Goal: Check status: Check status

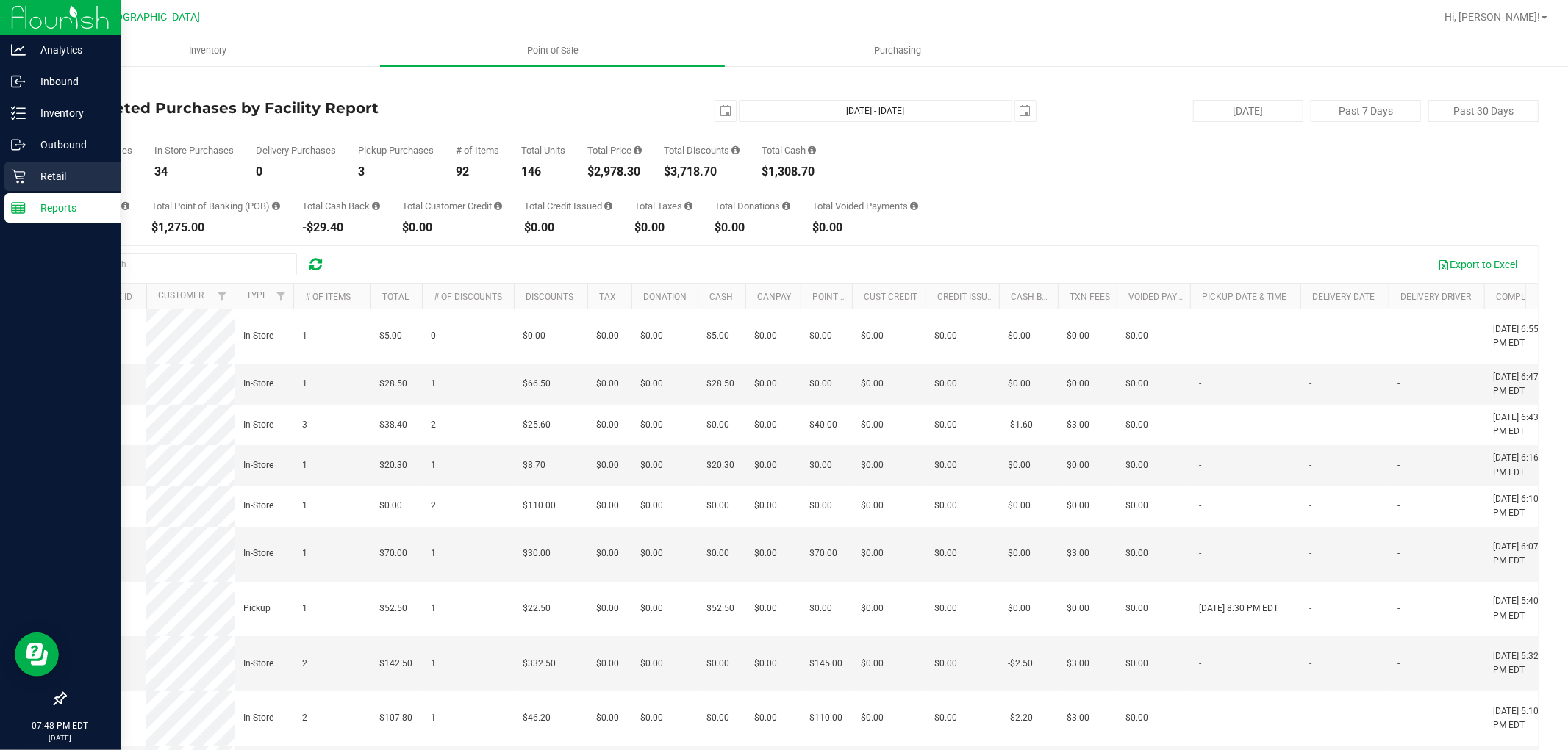
click at [79, 168] on p "Retail" at bounding box center [69, 176] width 88 height 18
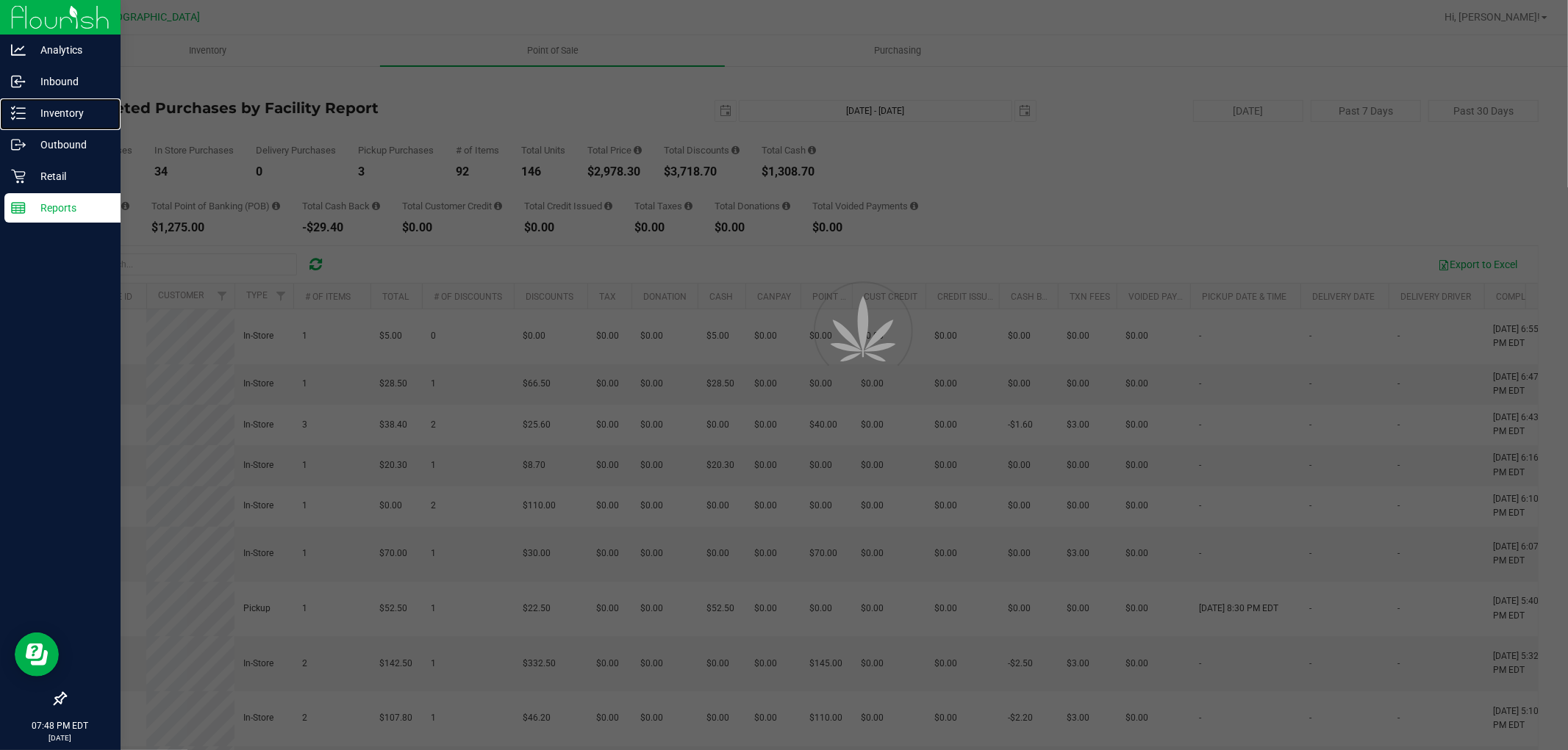
click at [91, 115] on p "Inventory" at bounding box center [69, 113] width 88 height 18
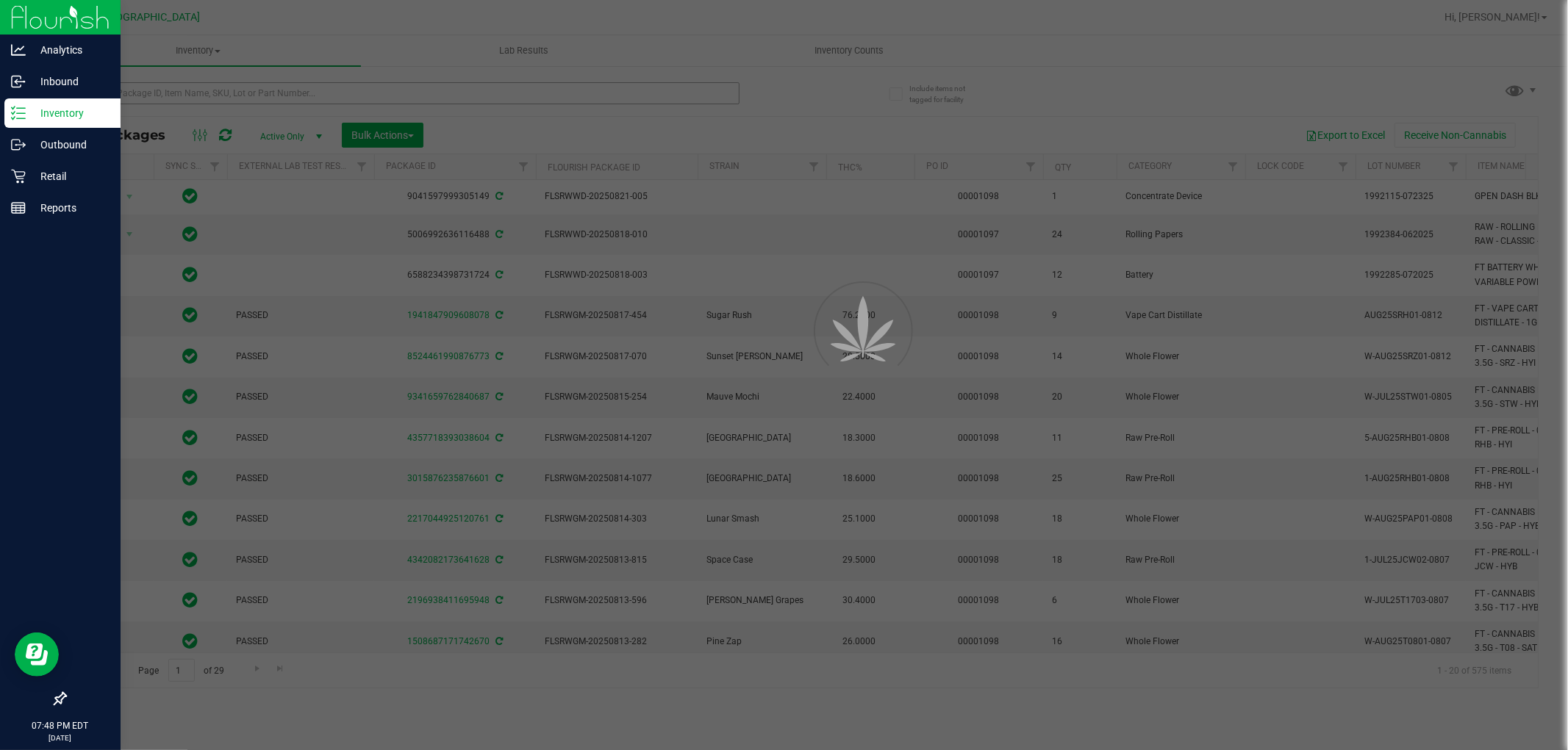
click at [324, 98] on div at bounding box center [784, 375] width 1568 height 750
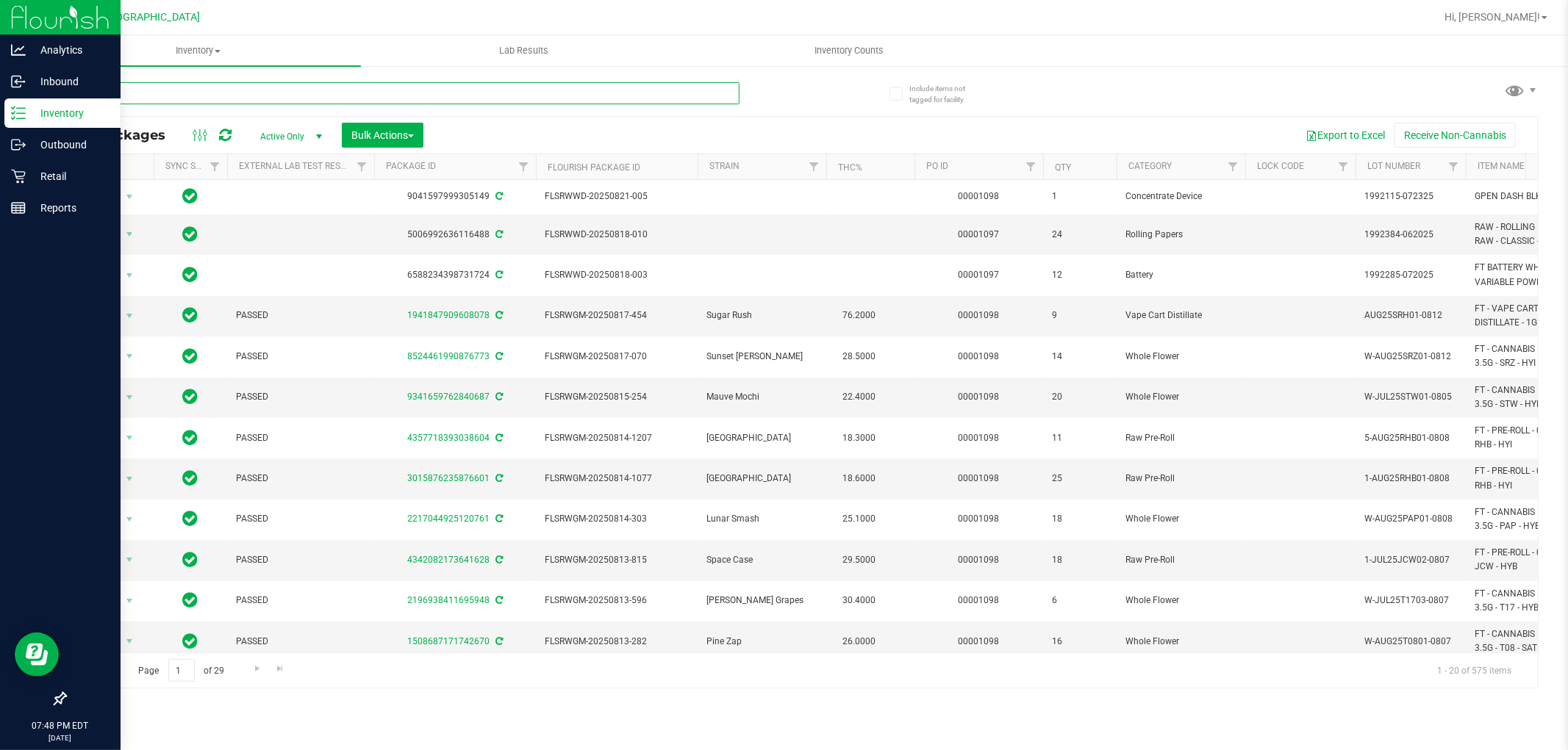
click at [436, 95] on input "text" at bounding box center [402, 92] width 675 height 22
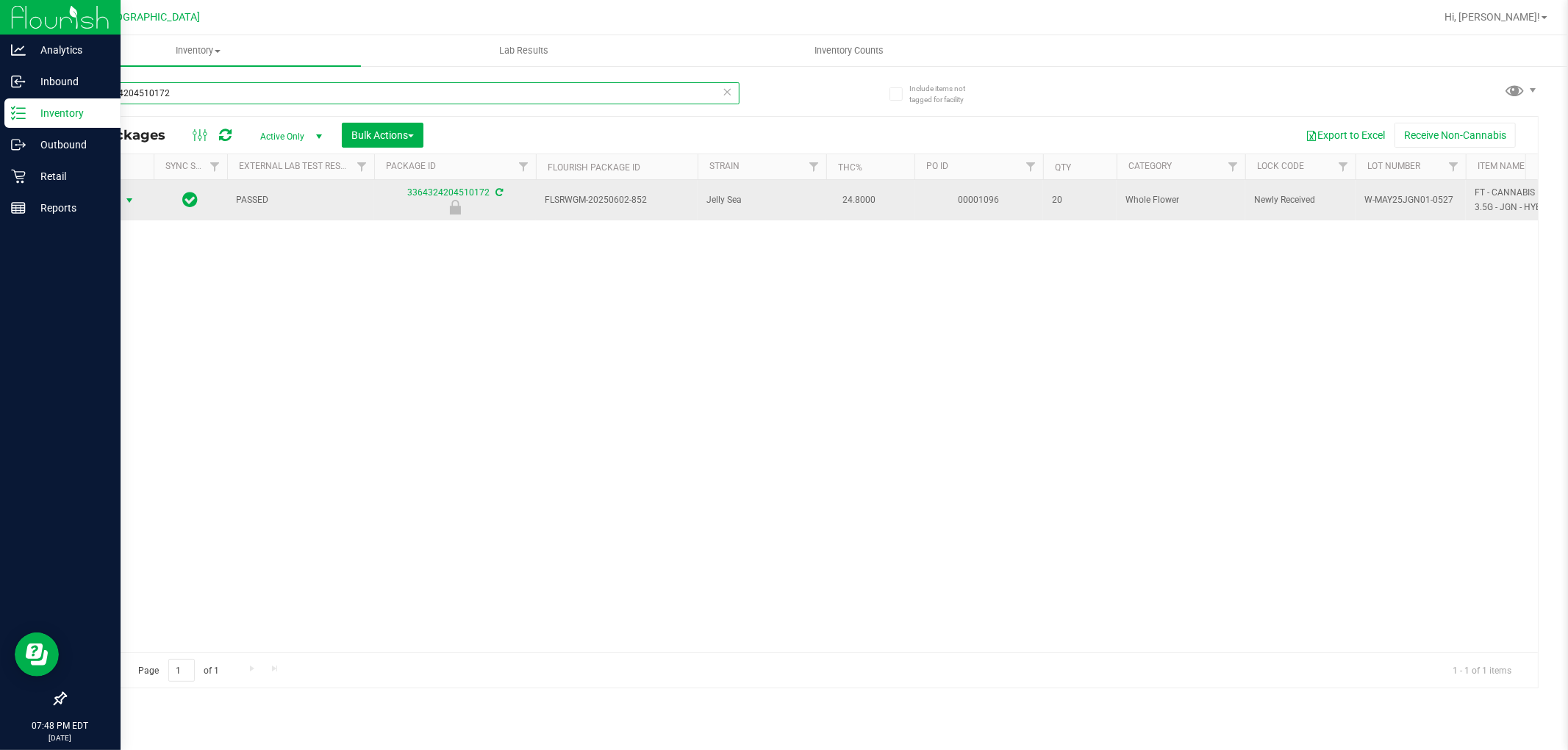
type input "3364324204510172"
click at [106, 209] on span "Action" at bounding box center [100, 201] width 40 height 21
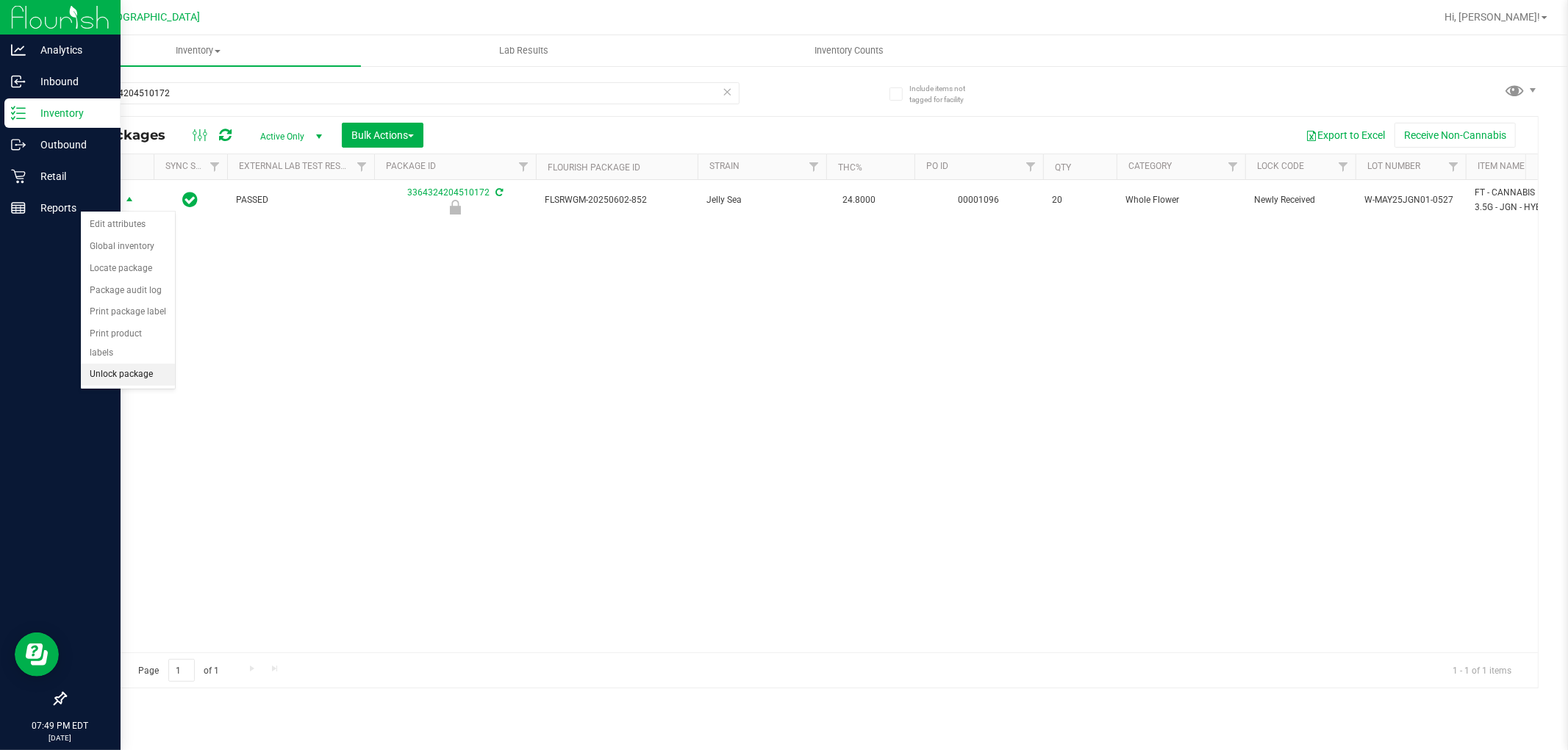
click at [95, 372] on li "Unlock package" at bounding box center [128, 375] width 94 height 22
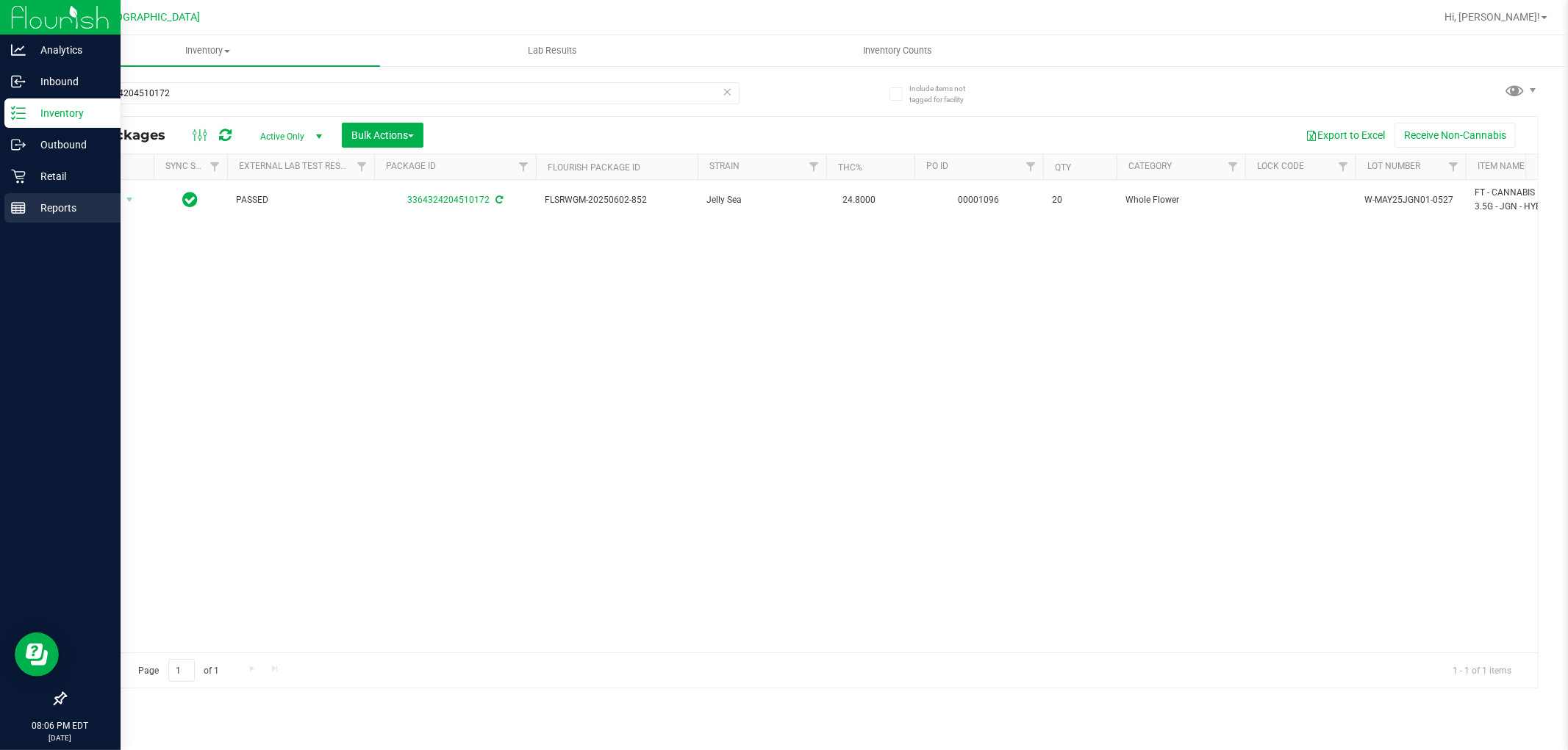
click at [23, 203] on rect at bounding box center [18, 208] width 13 height 10
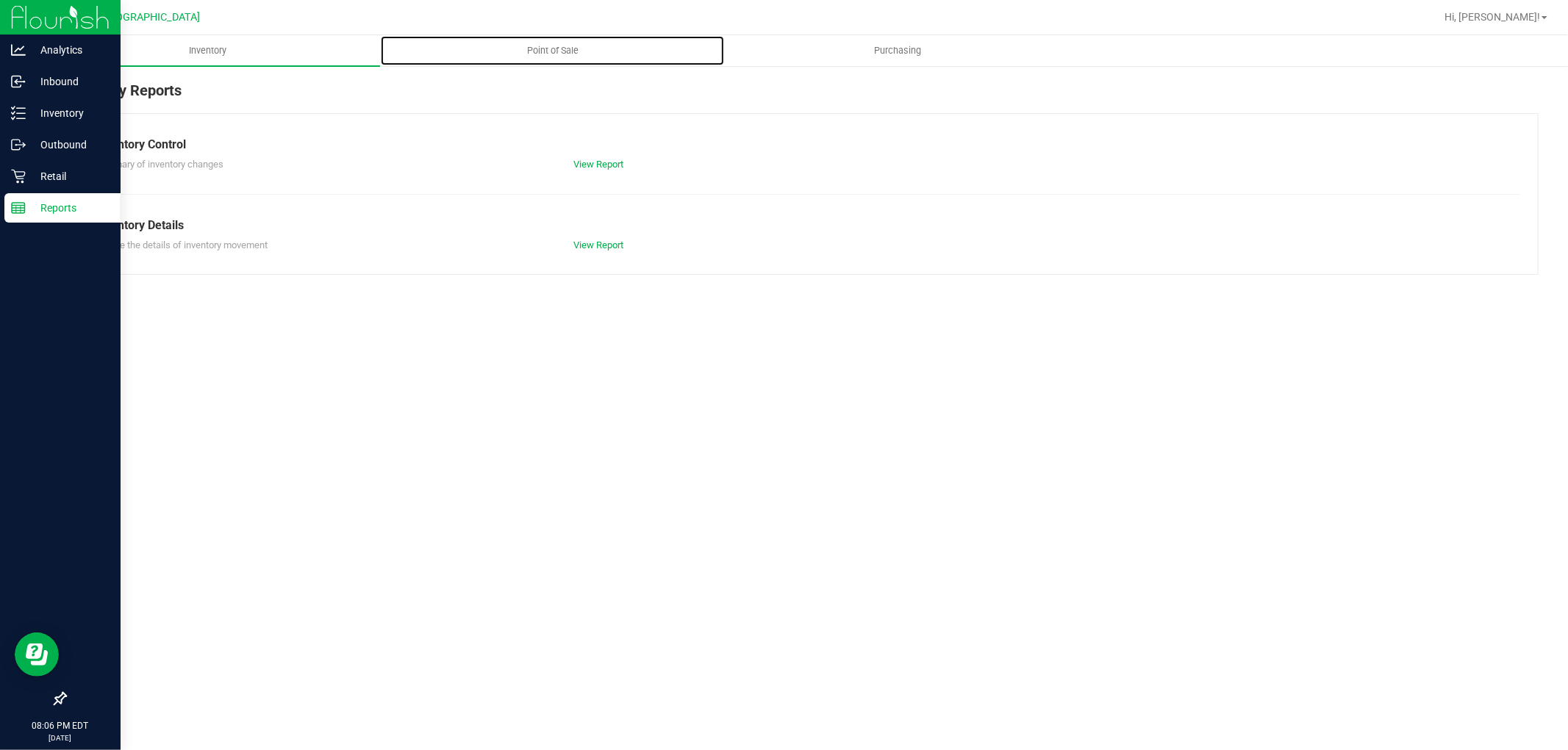
click at [564, 52] on span "Point of Sale" at bounding box center [553, 51] width 92 height 13
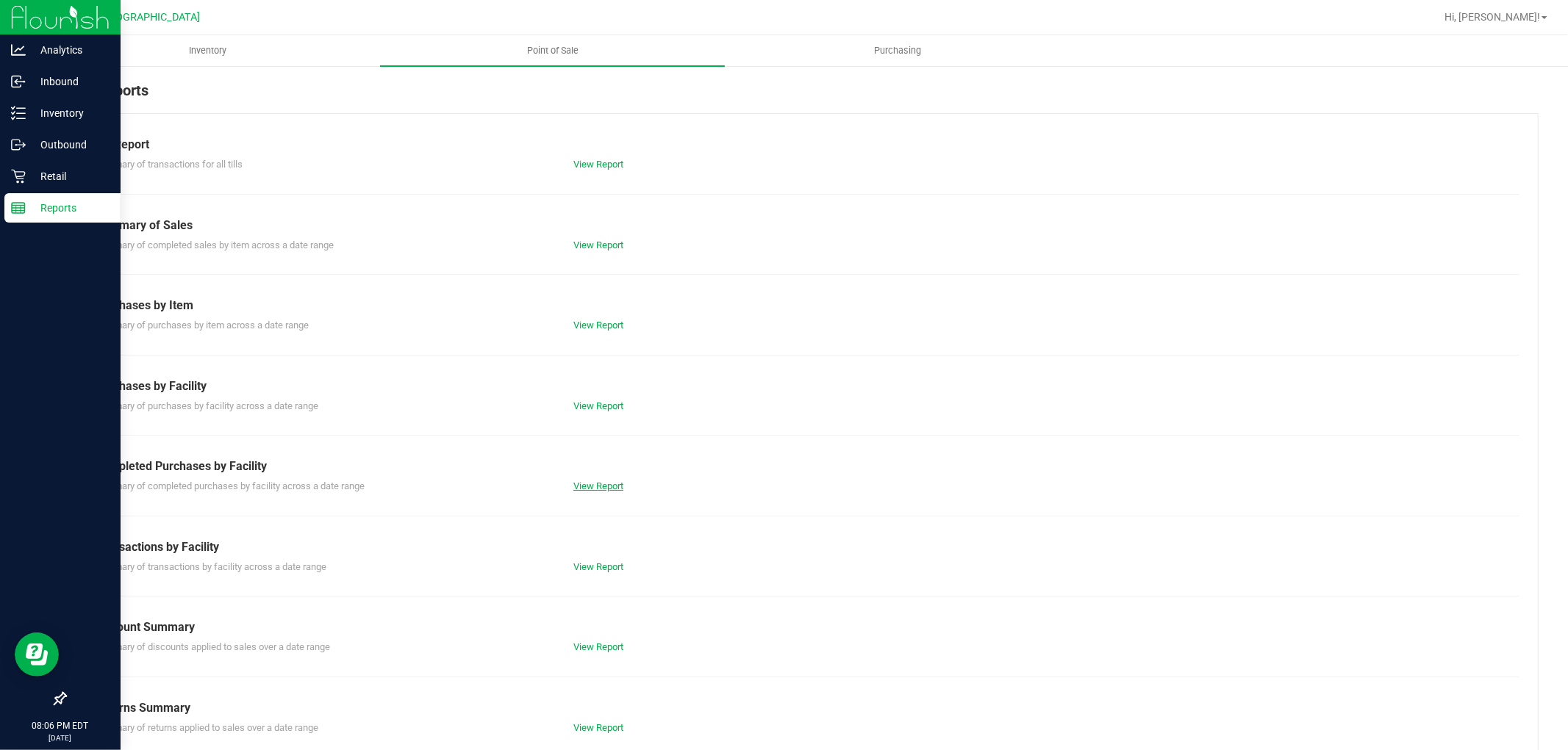
click at [600, 488] on link "View Report" at bounding box center [598, 487] width 50 height 11
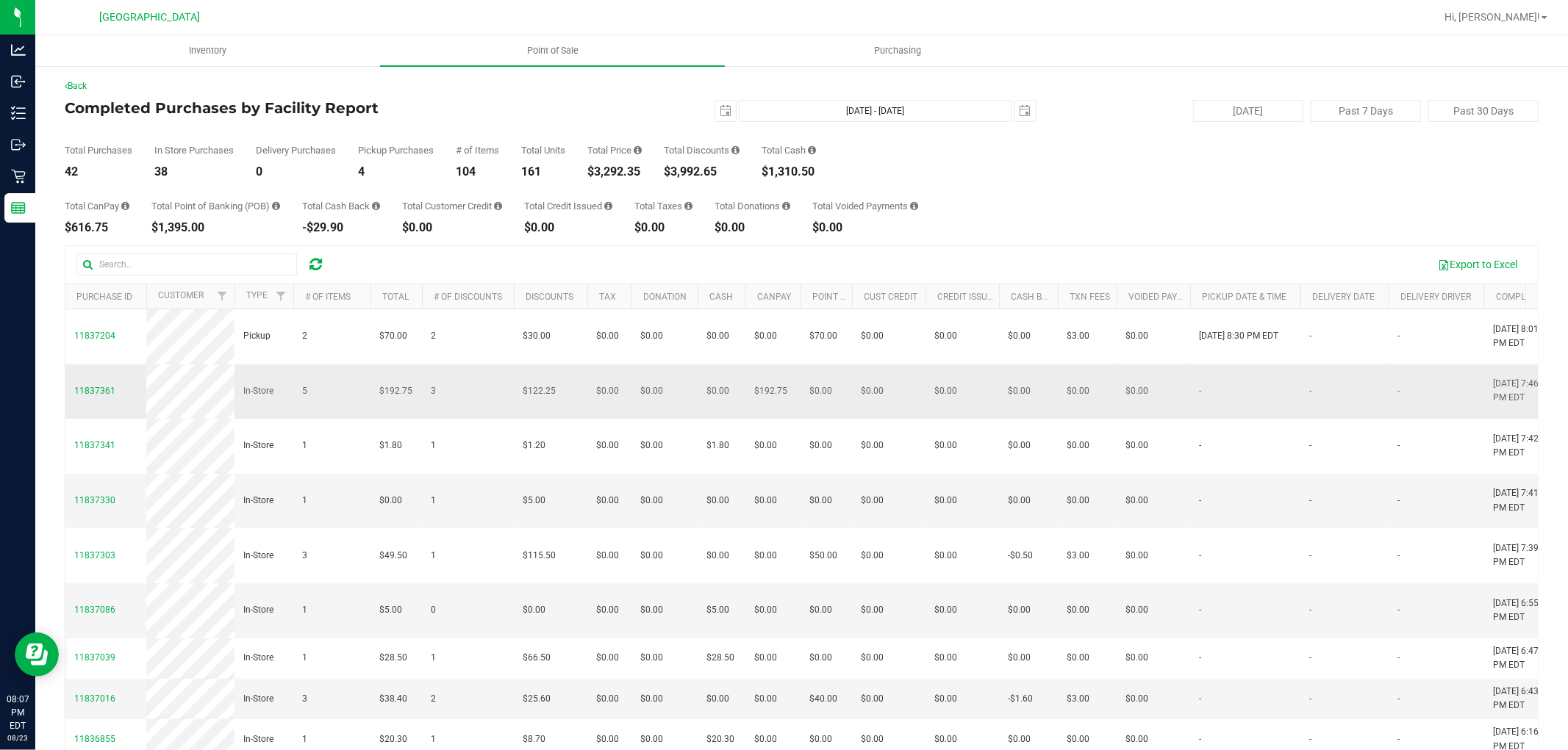
drag, startPoint x: 1223, startPoint y: 541, endPoint x: 129, endPoint y: 376, distance: 1106.4
click at [603, 172] on div "$3,292.35" at bounding box center [615, 172] width 55 height 11
